Goal: Find specific page/section: Find specific page/section

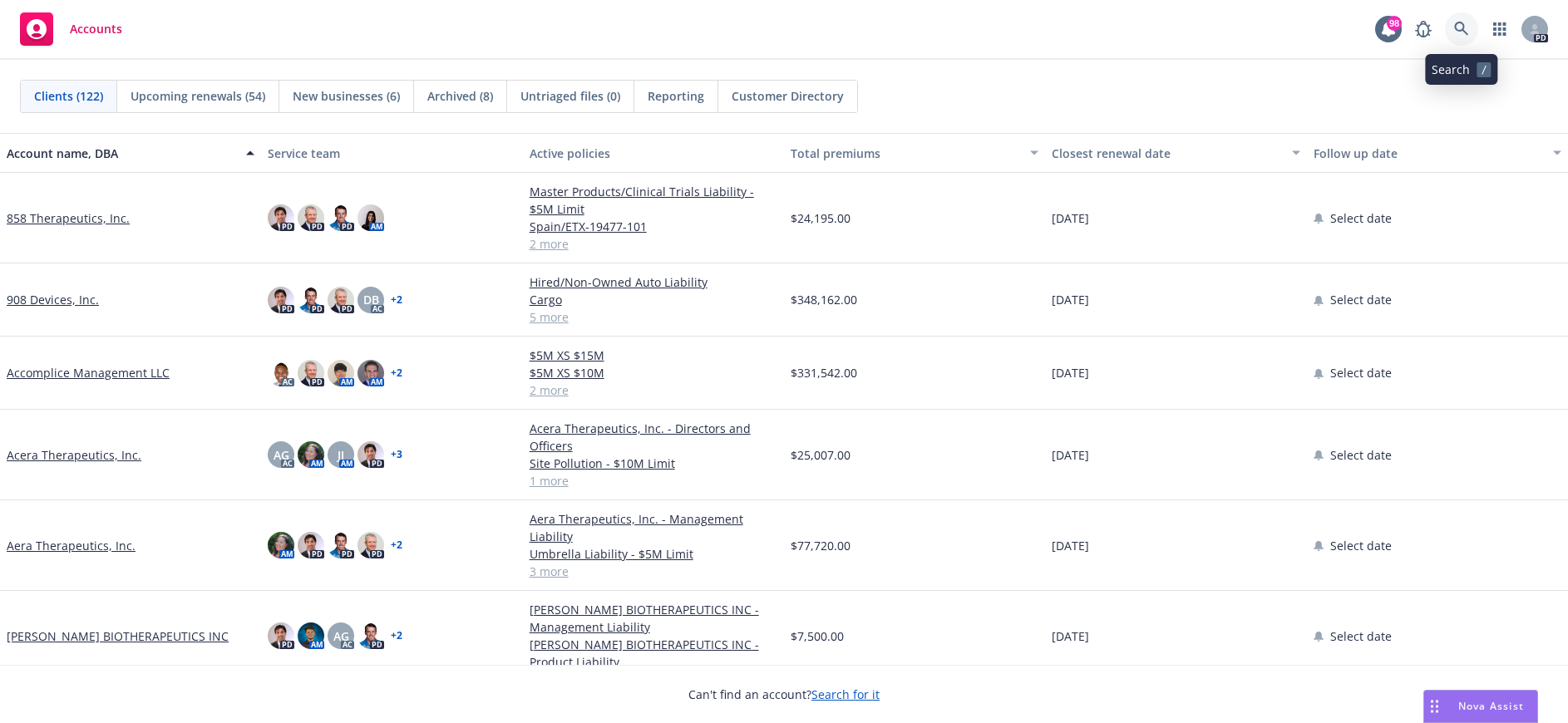
click at [1453, 28] on link at bounding box center [1461, 28] width 33 height 33
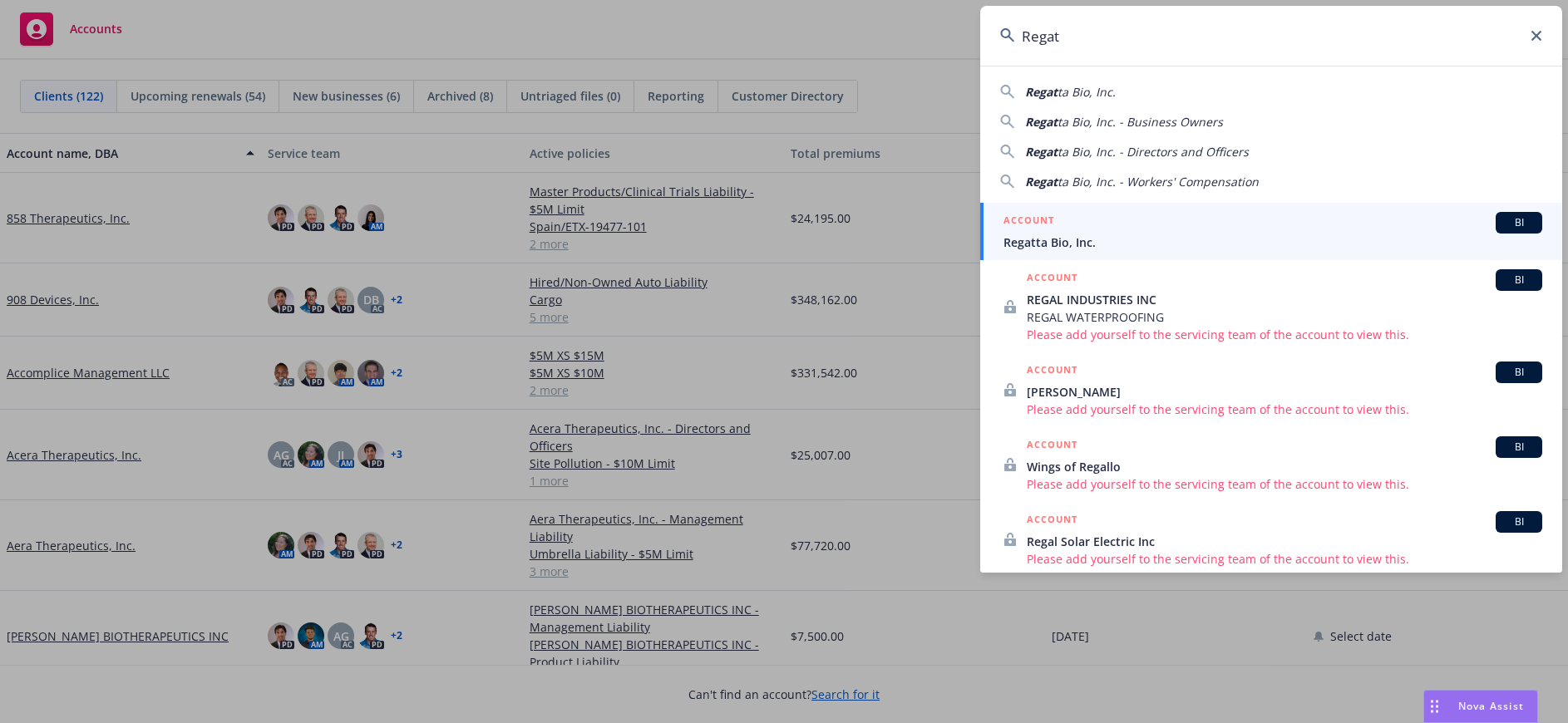
type input "Regat"
click at [1094, 234] on span "Regatta Bio, Inc." at bounding box center [1273, 243] width 538 height 18
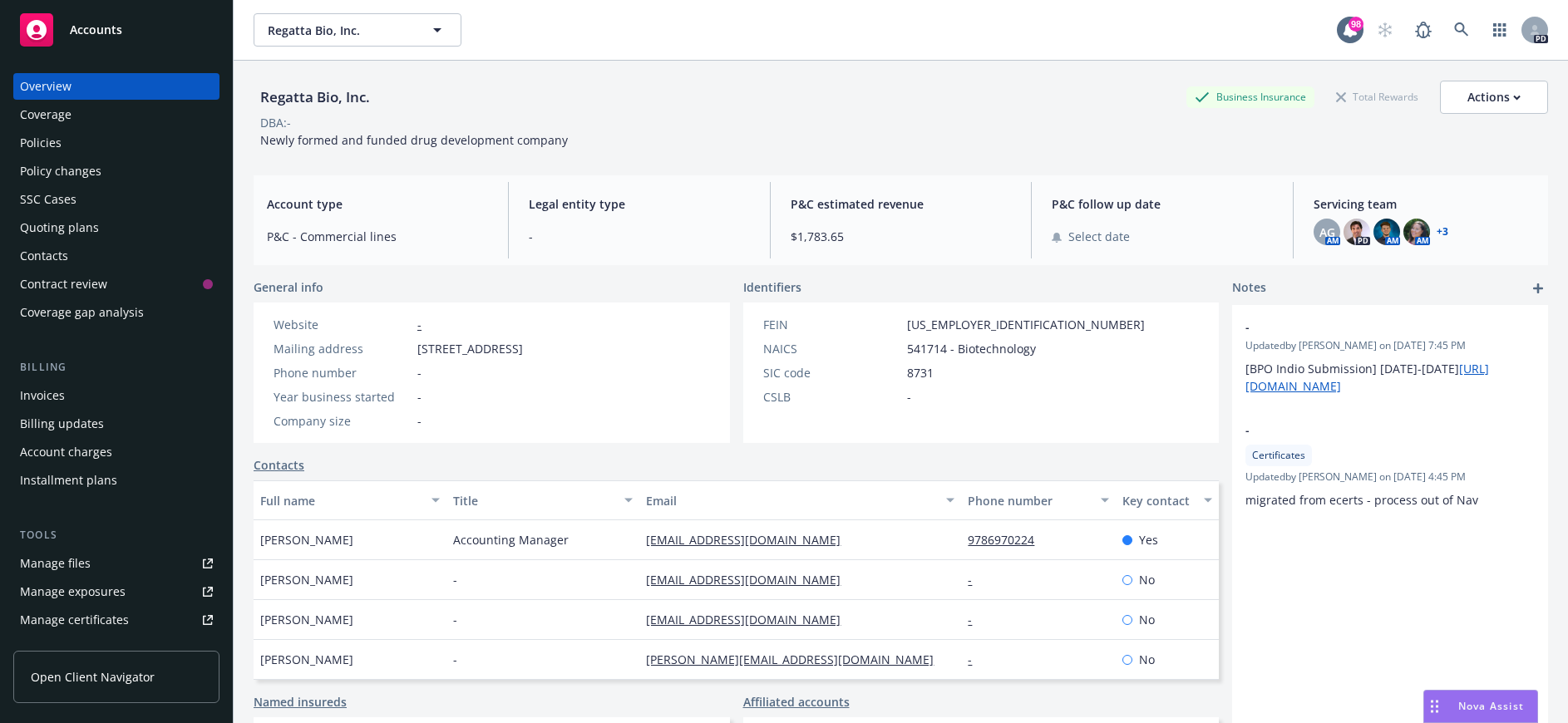
click at [57, 141] on div "Policies" at bounding box center [40, 143] width 42 height 27
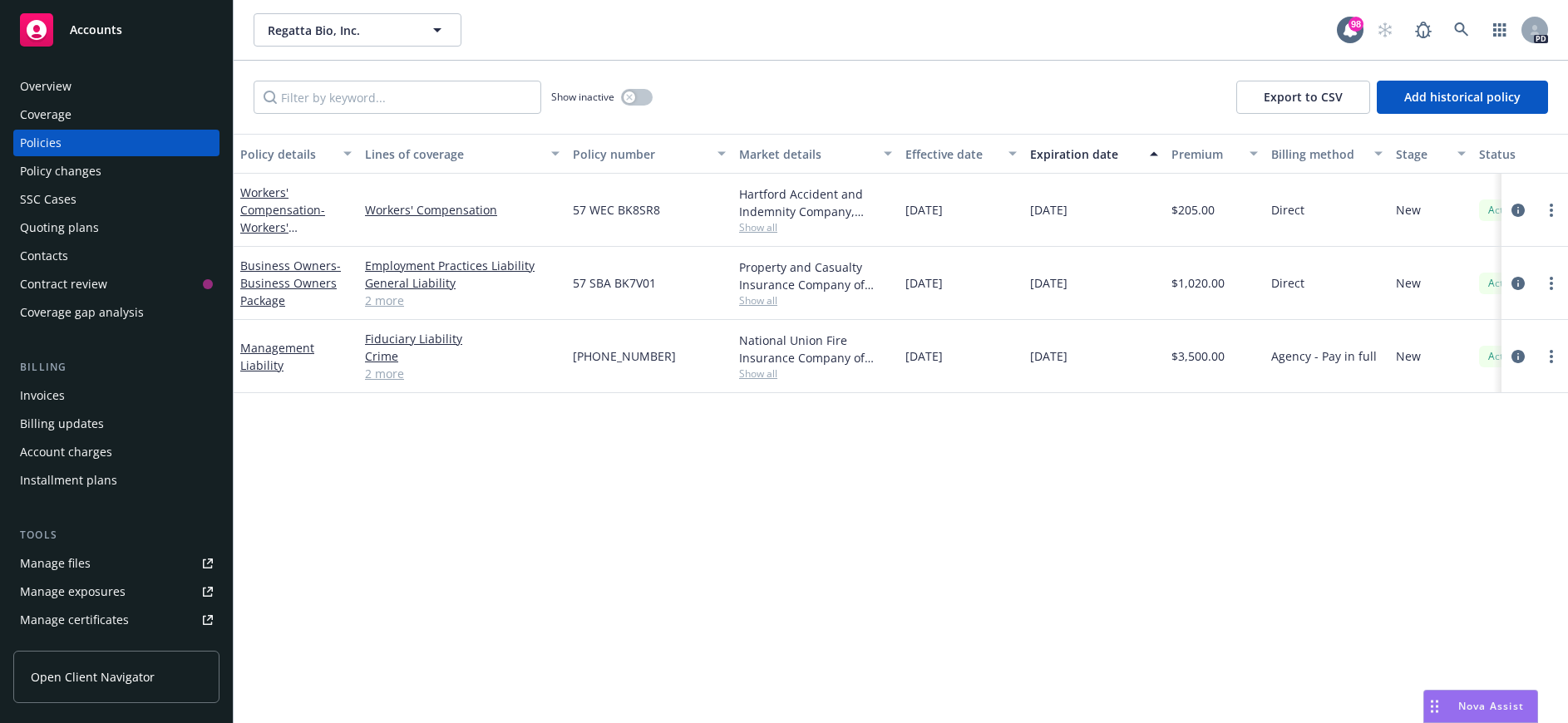
click at [531, 550] on div "Policy details Lines of coverage Policy number Market details Effective date Ex…" at bounding box center [901, 428] width 1335 height 589
click at [1461, 24] on icon at bounding box center [1461, 29] width 14 height 14
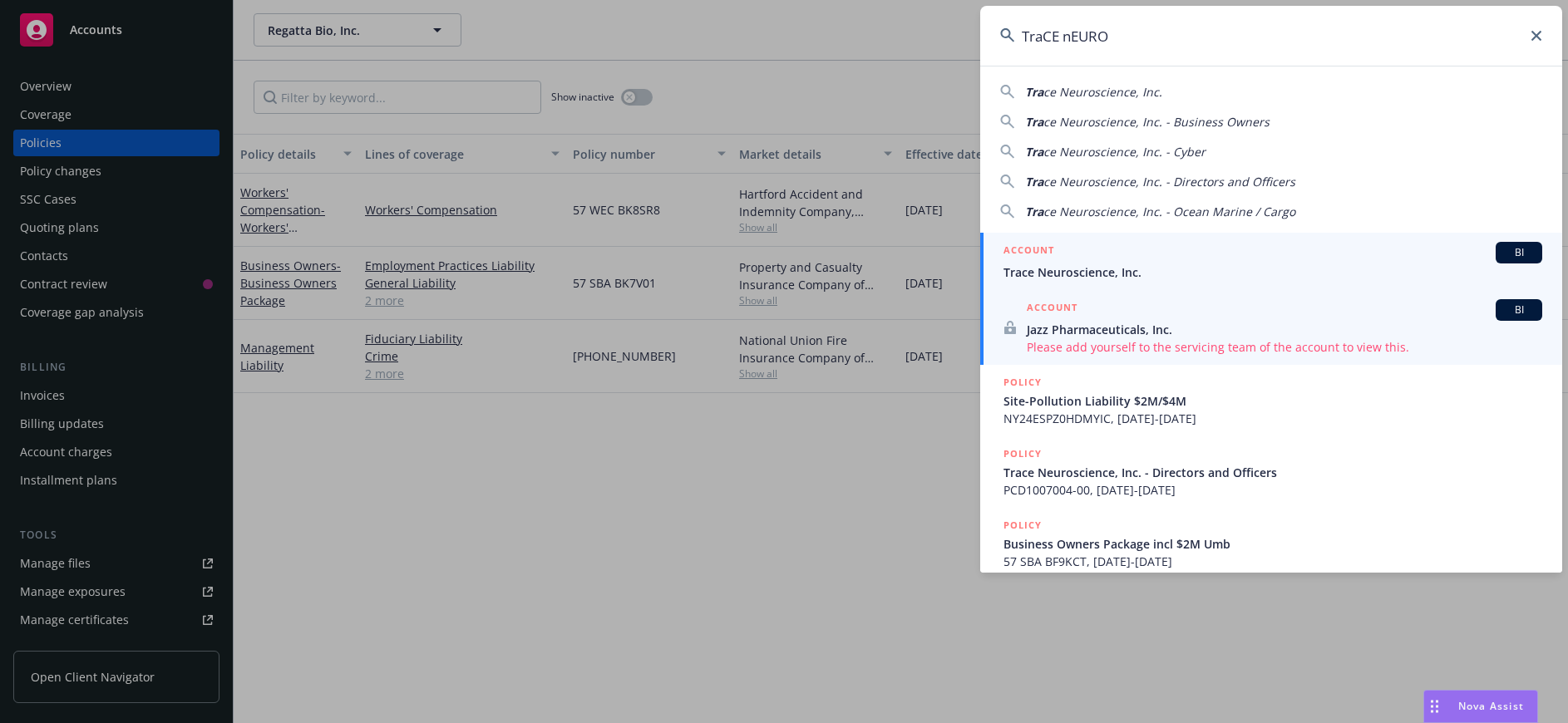
type input "TraCE nEURO"
click at [1056, 269] on span "Trace Neuroscience, Inc." at bounding box center [1273, 272] width 538 height 18
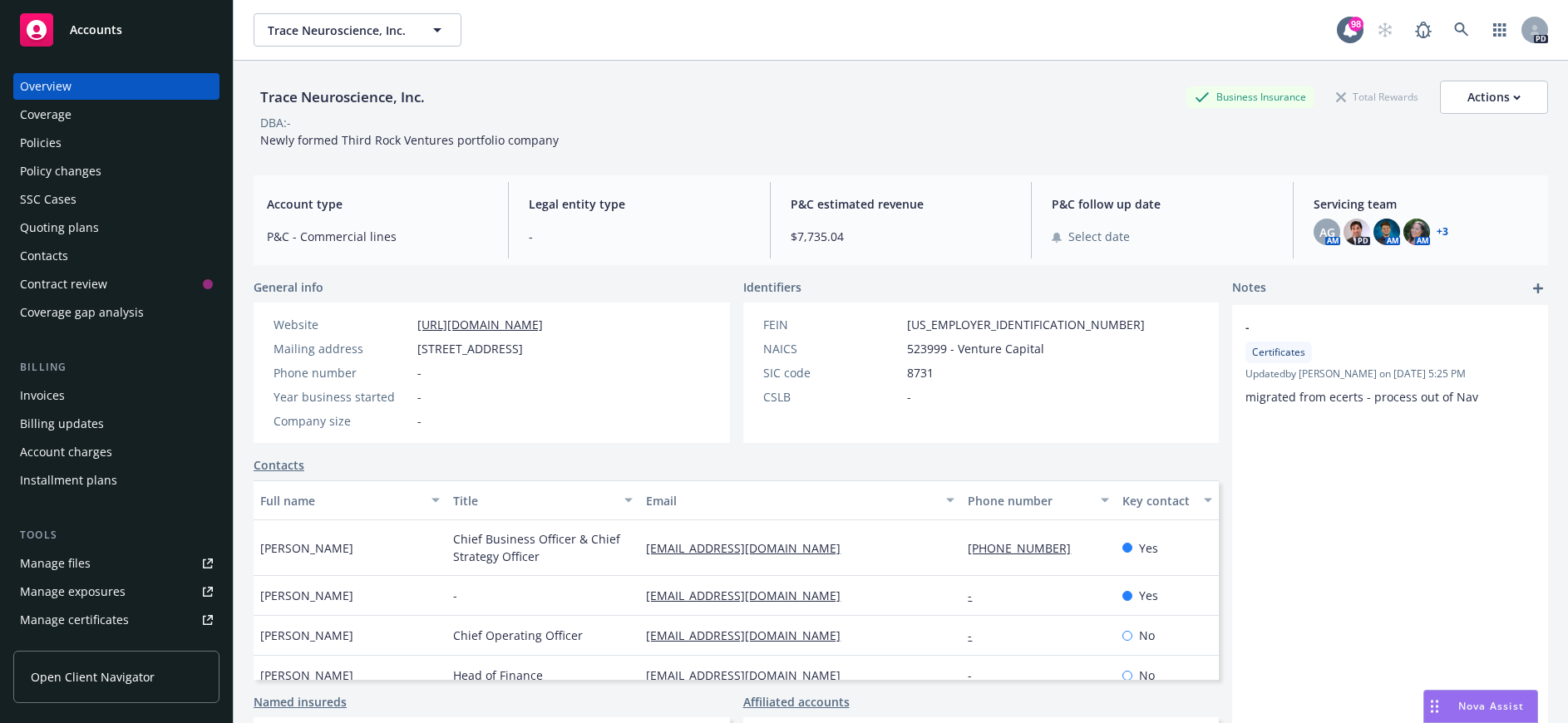
click at [60, 147] on div "Policies" at bounding box center [40, 143] width 42 height 27
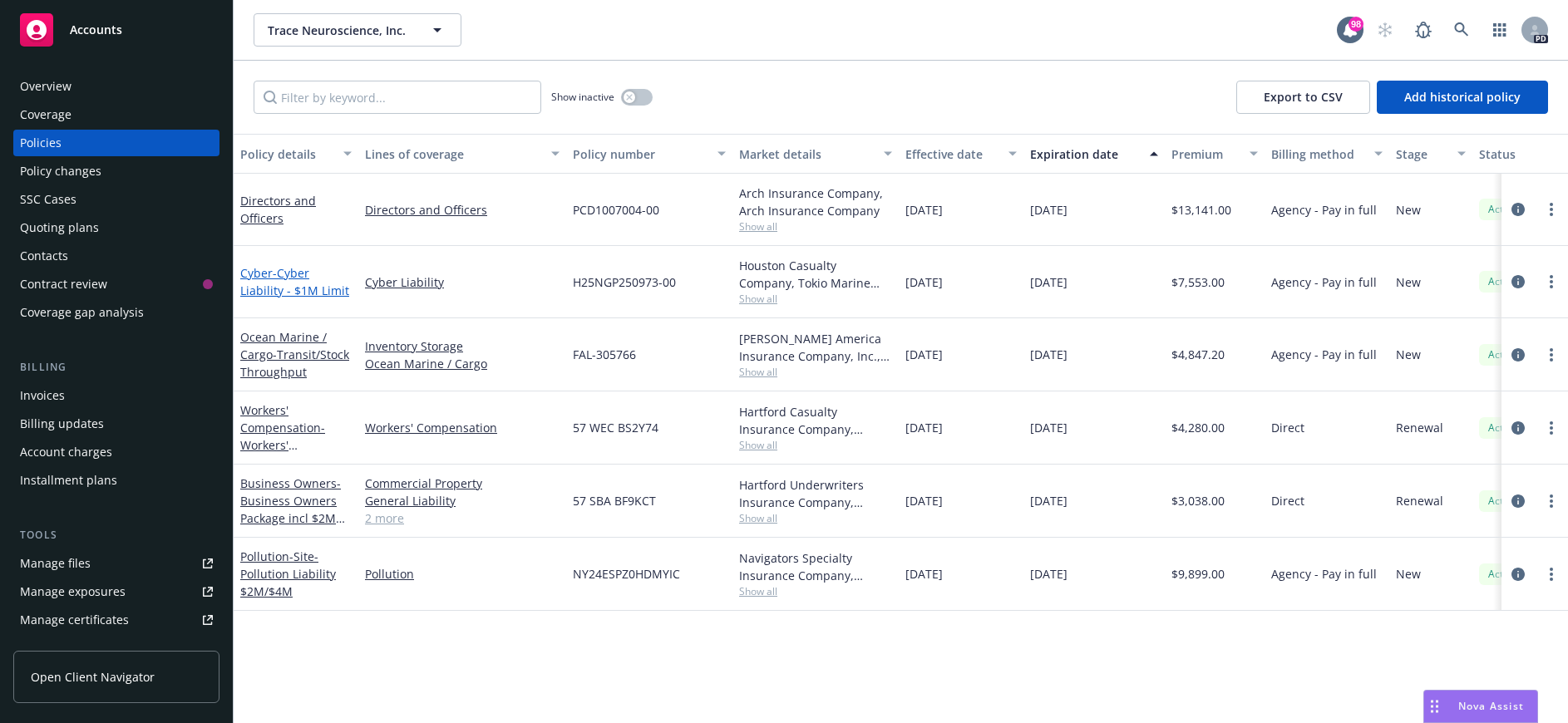
click at [275, 283] on span "- Cyber Liability - $1M Limit" at bounding box center [295, 281] width 109 height 33
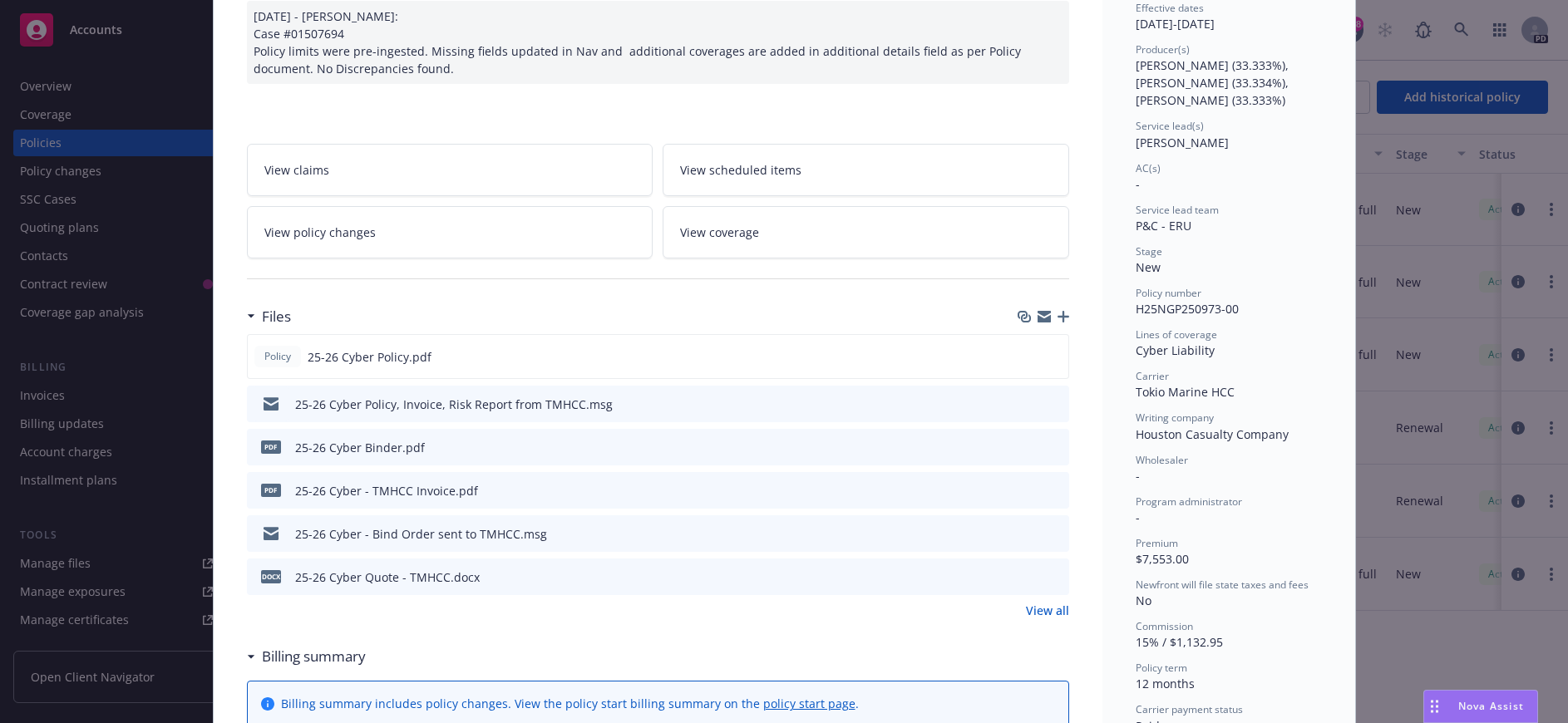
scroll to position [249, 0]
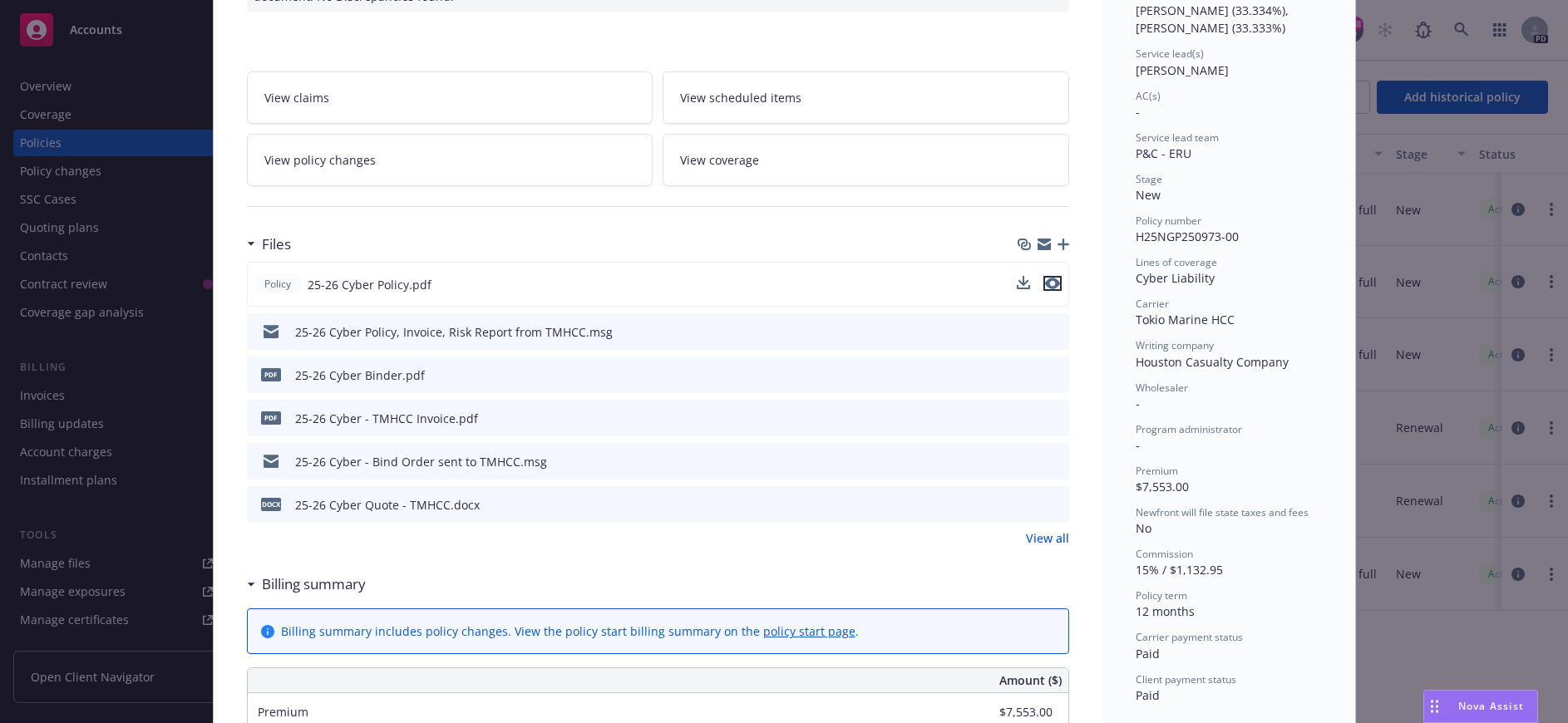
click at [1047, 284] on icon "preview file" at bounding box center [1052, 283] width 15 height 12
